Goal: Task Accomplishment & Management: Manage account settings

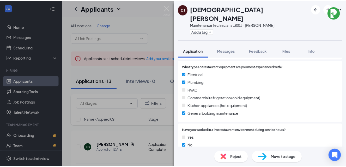
scroll to position [340, 0]
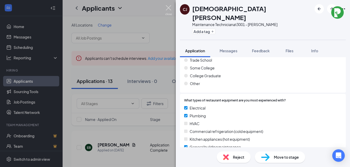
click at [167, 7] on img at bounding box center [168, 10] width 7 height 10
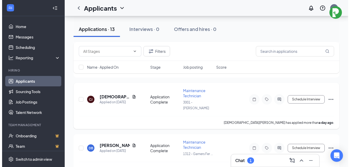
scroll to position [182, 0]
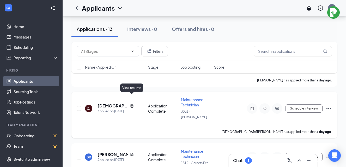
click at [132, 104] on icon "Document" at bounding box center [132, 106] width 4 height 4
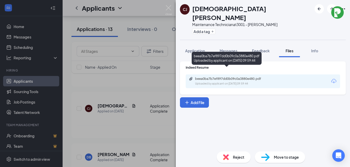
click at [198, 77] on div "beea0ba7b7ef897dd0b09c0a3880e480.pdf Uploaded by applicant on [DATE] 09:59:44" at bounding box center [231, 81] width 84 height 9
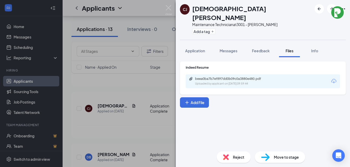
click at [235, 159] on span "Reject" at bounding box center [238, 157] width 11 height 6
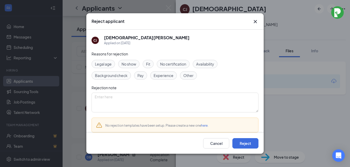
click at [164, 75] on span "Experience" at bounding box center [163, 76] width 20 height 6
click at [247, 144] on button "Reject" at bounding box center [245, 143] width 26 height 10
